Goal: Task Accomplishment & Management: Manage account settings

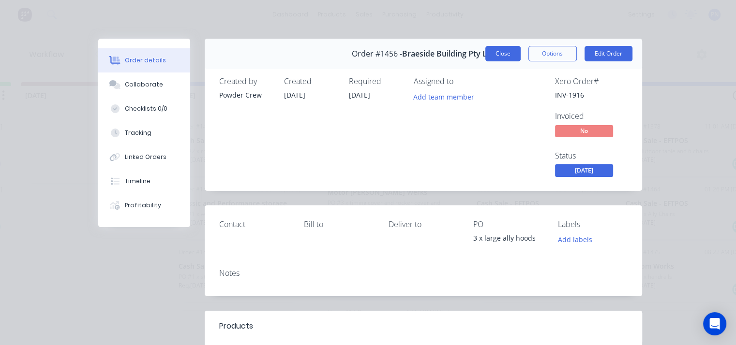
click at [497, 52] on button "Close" at bounding box center [502, 53] width 35 height 15
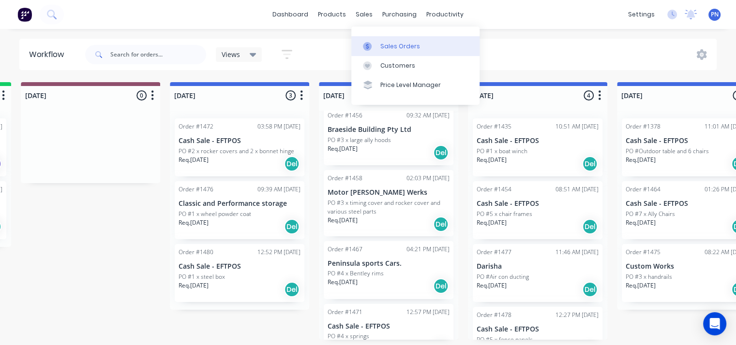
click at [383, 42] on div "Sales Orders" at bounding box center [400, 46] width 40 height 9
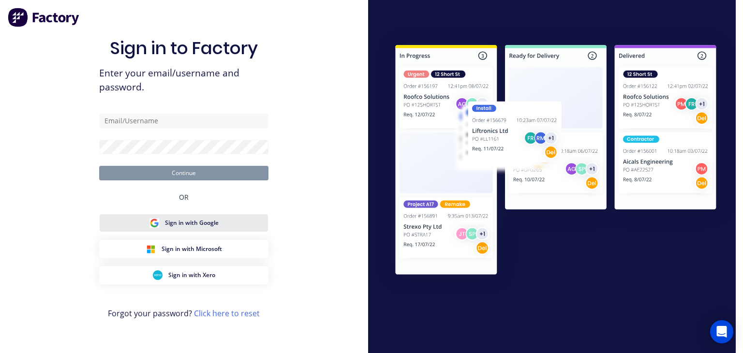
click at [177, 222] on span "Sign in with Google" at bounding box center [192, 223] width 54 height 9
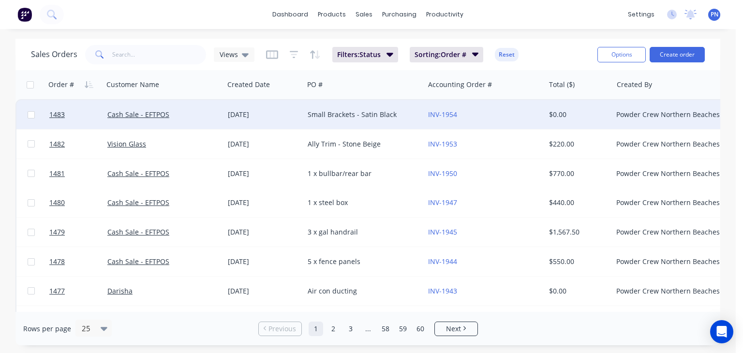
click at [228, 116] on div "[DATE]" at bounding box center [264, 115] width 72 height 10
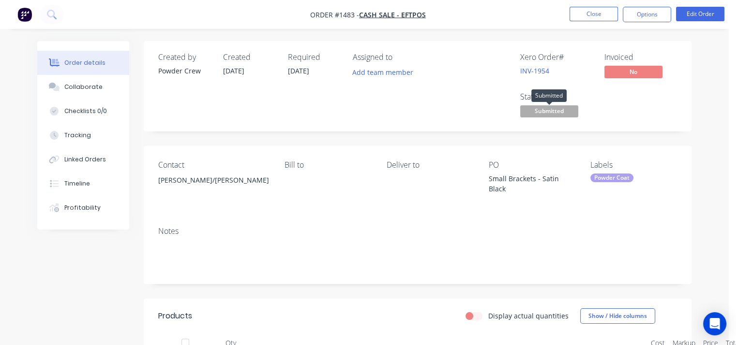
click at [562, 113] on span "Submitted" at bounding box center [549, 111] width 58 height 12
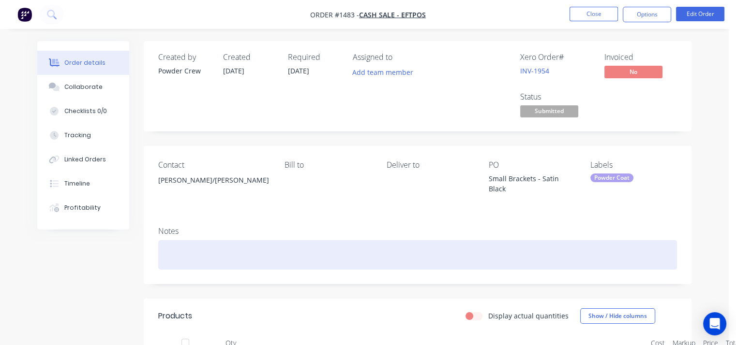
click at [219, 247] on div at bounding box center [417, 255] width 518 height 30
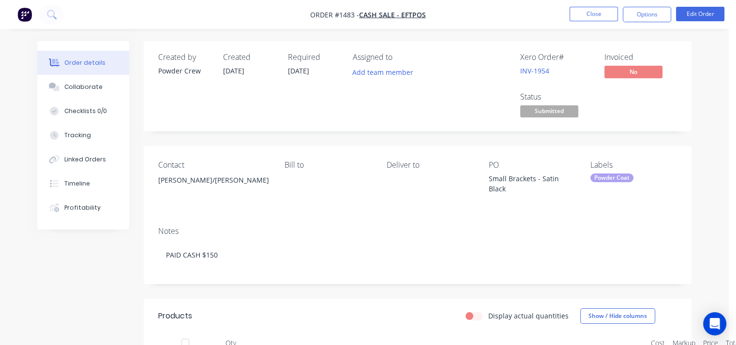
click at [549, 111] on span "Submitted" at bounding box center [549, 111] width 58 height 12
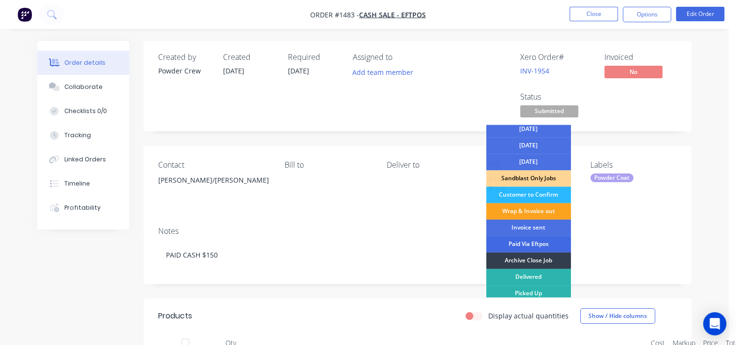
scroll to position [70, 0]
click at [531, 208] on div "Wrap & Invoice out" at bounding box center [528, 211] width 85 height 16
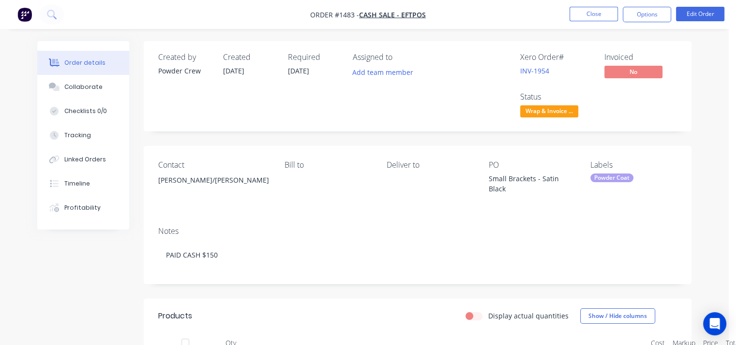
click at [499, 182] on div "Small Brackets - Satin Black" at bounding box center [531, 184] width 87 height 20
click at [693, 13] on button "Edit Order" at bounding box center [700, 14] width 48 height 15
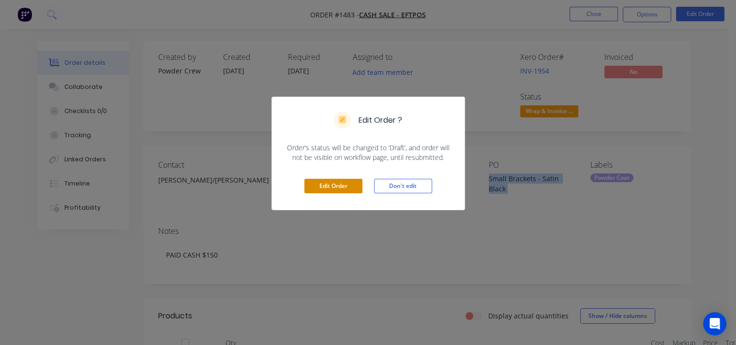
click at [340, 187] on button "Edit Order" at bounding box center [333, 186] width 58 height 15
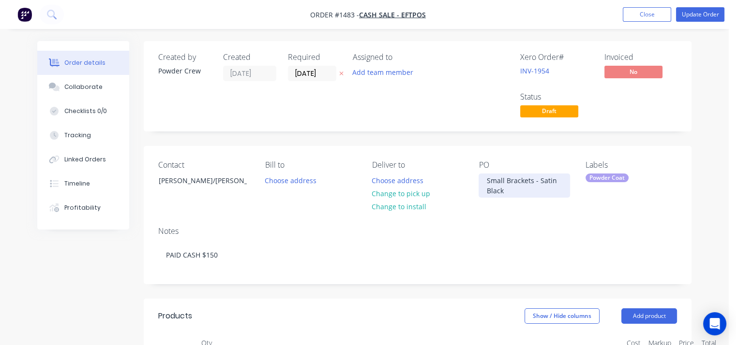
click at [505, 186] on div "Small Brackets - Satin Black" at bounding box center [523, 186] width 91 height 24
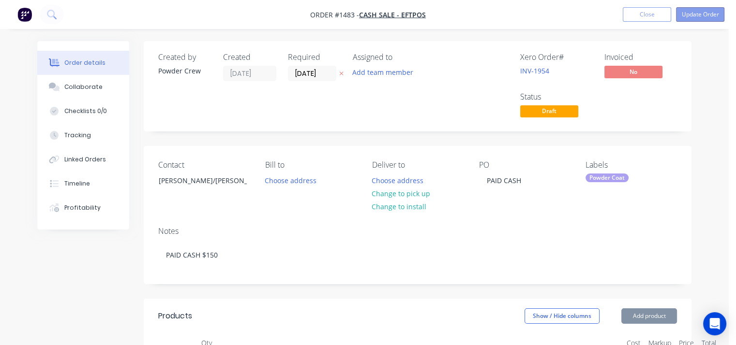
click at [694, 11] on button "Update Order" at bounding box center [700, 14] width 48 height 15
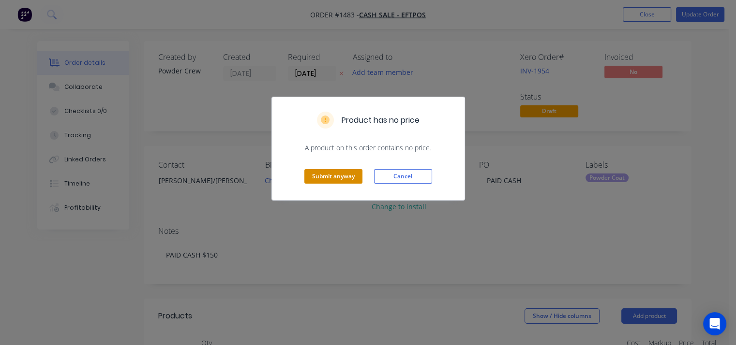
click at [341, 180] on button "Submit anyway" at bounding box center [333, 176] width 58 height 15
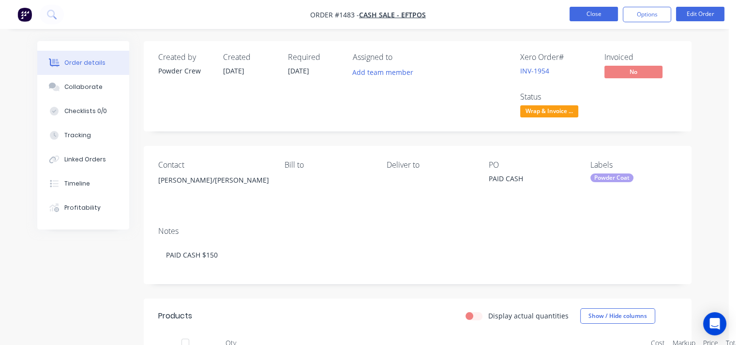
click at [602, 14] on button "Close" at bounding box center [593, 14] width 48 height 15
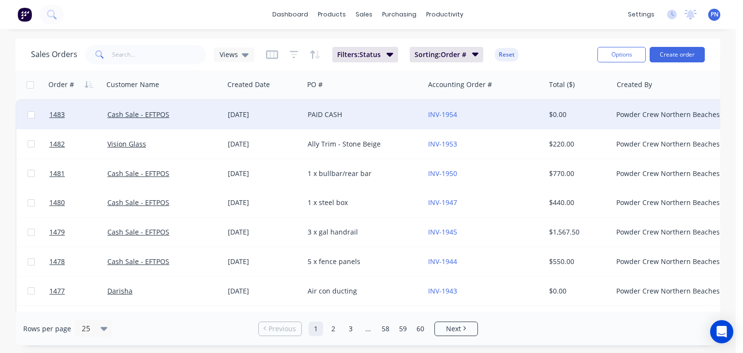
click at [244, 117] on div "[DATE]" at bounding box center [264, 115] width 72 height 10
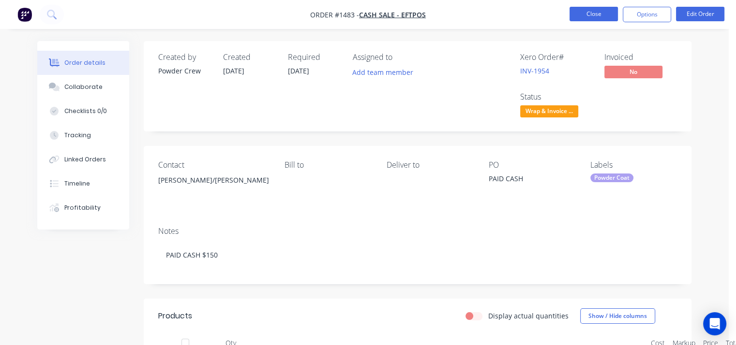
click at [595, 13] on button "Close" at bounding box center [593, 14] width 48 height 15
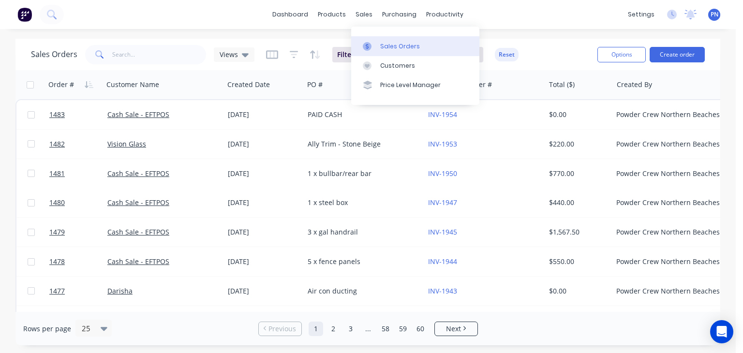
click at [389, 51] on link "Sales Orders" at bounding box center [415, 45] width 128 height 19
click at [389, 48] on div "Sales Orders" at bounding box center [400, 46] width 40 height 9
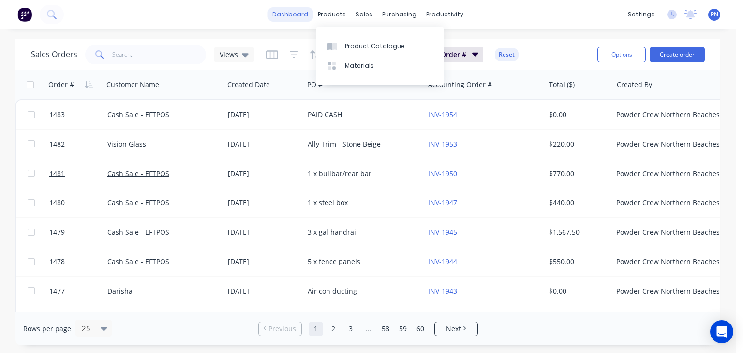
click at [297, 13] on link "dashboard" at bounding box center [289, 14] width 45 height 15
